Goal: Task Accomplishment & Management: Complete application form

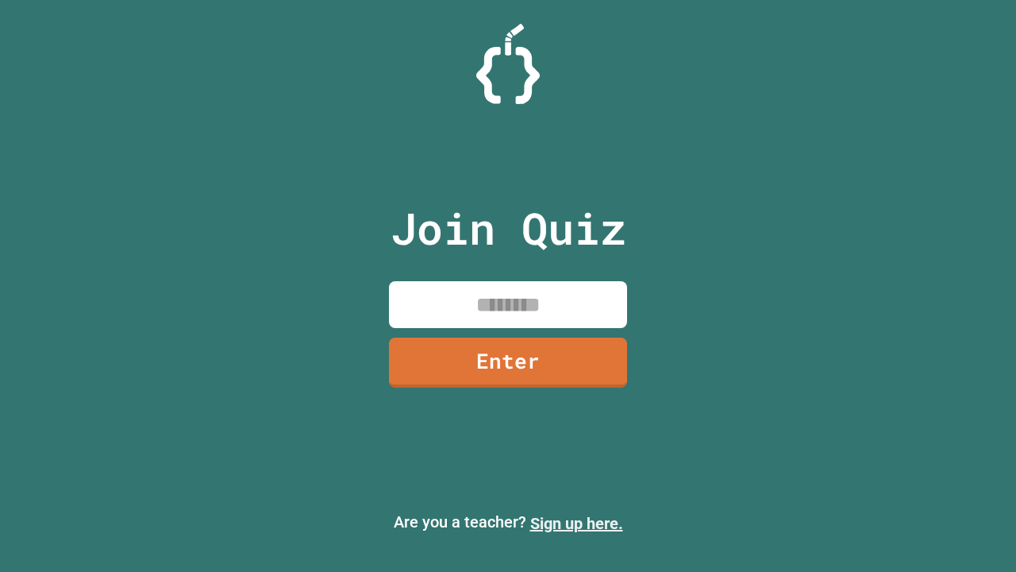
click at [576, 523] on link "Sign up here." at bounding box center [576, 523] width 93 height 19
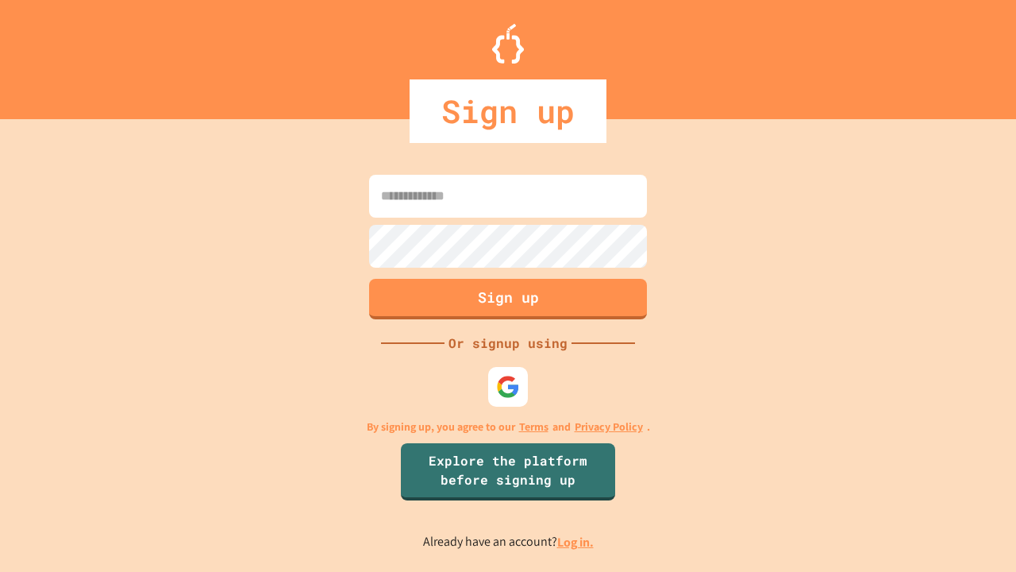
click at [576, 541] on link "Log in." at bounding box center [575, 542] width 37 height 17
